Goal: Task Accomplishment & Management: Book appointment/travel/reservation

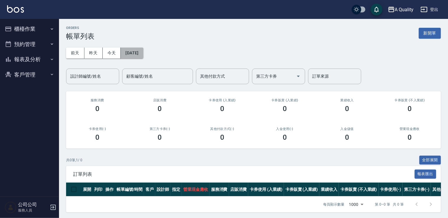
click at [140, 52] on button "[DATE]" at bounding box center [132, 52] width 22 height 11
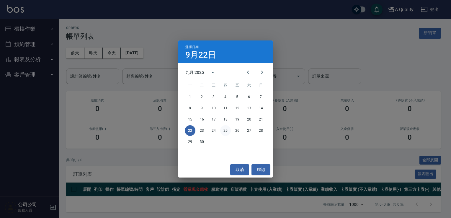
click at [223, 130] on button "25" at bounding box center [225, 130] width 11 height 11
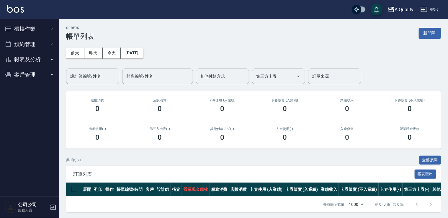
scroll to position [6, 0]
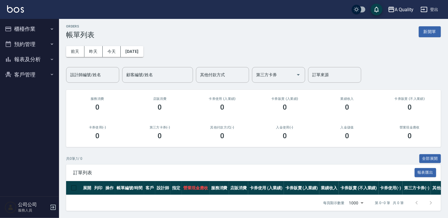
click at [19, 42] on button "預約管理" at bounding box center [29, 44] width 54 height 15
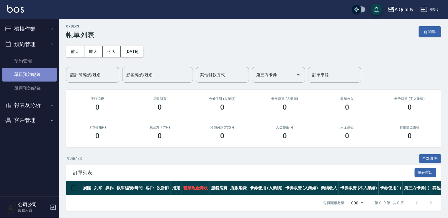
drag, startPoint x: 31, startPoint y: 75, endPoint x: 37, endPoint y: 79, distance: 7.0
click at [32, 75] on link "單日預約紀錄" at bounding box center [29, 75] width 54 height 14
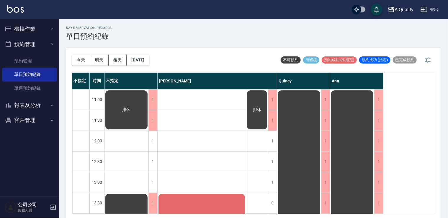
click at [159, 61] on div "[DATE] [DATE] [DATE] [DATE] 不可預約 待審核 預約成功 (不指定) 預約成功 (指定) 已完成預約" at bounding box center [253, 59] width 363 height 25
click at [149, 61] on button "[DATE]" at bounding box center [137, 60] width 22 height 11
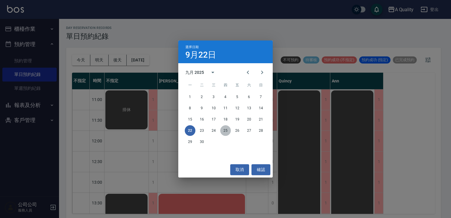
click at [226, 130] on button "25" at bounding box center [225, 130] width 11 height 11
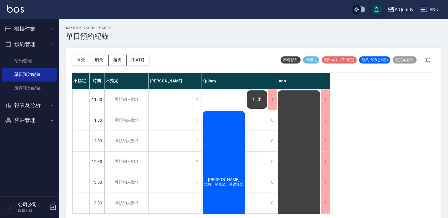
scroll to position [118, 0]
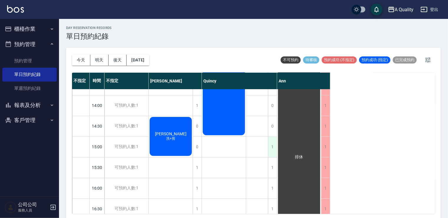
click at [274, 147] on div "1" at bounding box center [272, 147] width 9 height 20
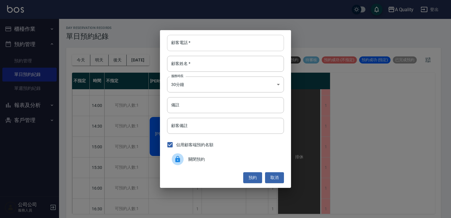
click at [213, 49] on input "顧客電話   *" at bounding box center [225, 43] width 117 height 16
paste input "0926911859"
type input "0926911859"
click at [200, 64] on input "顧客姓名   *" at bounding box center [225, 64] width 117 height 16
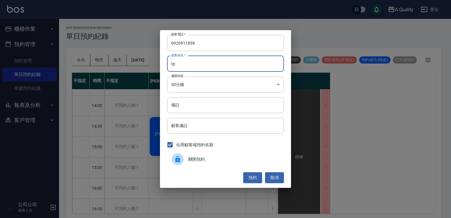
type input "t"
type input "[PERSON_NAME]"
click at [199, 104] on input "備註" at bounding box center [225, 105] width 117 height 16
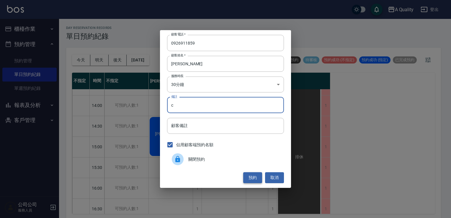
type input "c"
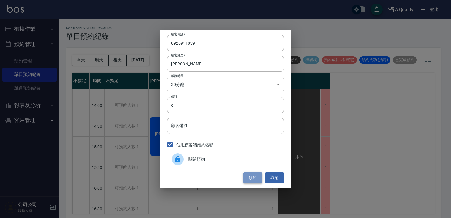
click at [255, 176] on button "預約" at bounding box center [252, 177] width 19 height 11
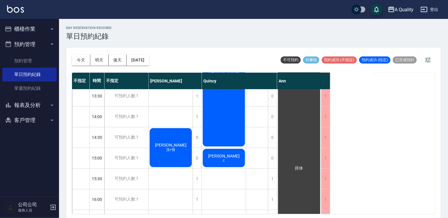
scroll to position [29, 0]
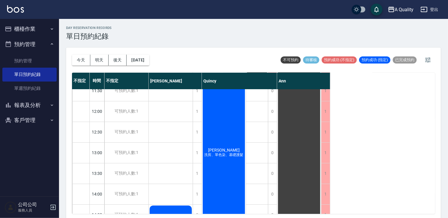
click at [76, 60] on button "今天" at bounding box center [81, 60] width 18 height 11
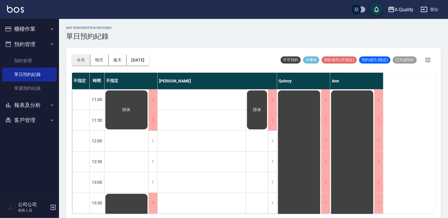
click at [81, 59] on button "今天" at bounding box center [81, 60] width 18 height 11
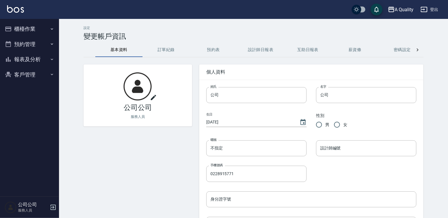
click at [39, 31] on button "櫃檯作業" at bounding box center [29, 28] width 54 height 15
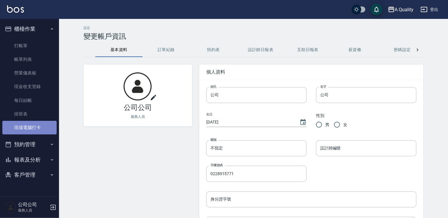
click at [24, 128] on link "現場電腦打卡" at bounding box center [29, 128] width 54 height 14
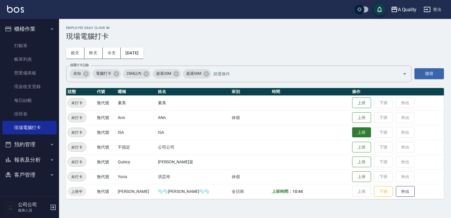
click at [352, 130] on button "上班" at bounding box center [361, 132] width 19 height 10
